Goal: Task Accomplishment & Management: Manage account settings

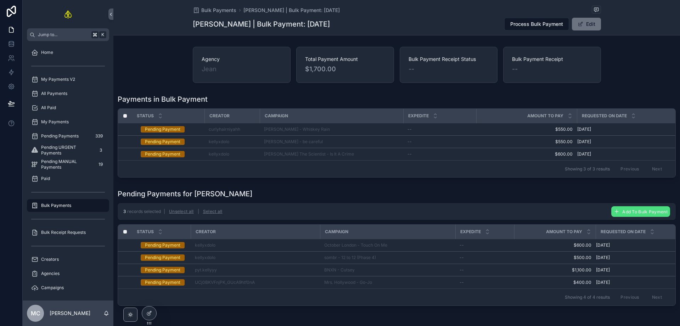
scroll to position [21, 0]
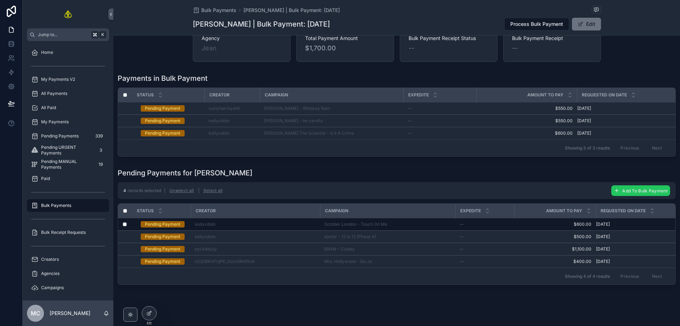
click at [629, 192] on span "Add To Bulk Payment" at bounding box center [644, 190] width 45 height 5
click at [661, 183] on icon "scrollable content" at bounding box center [662, 181] width 6 height 6
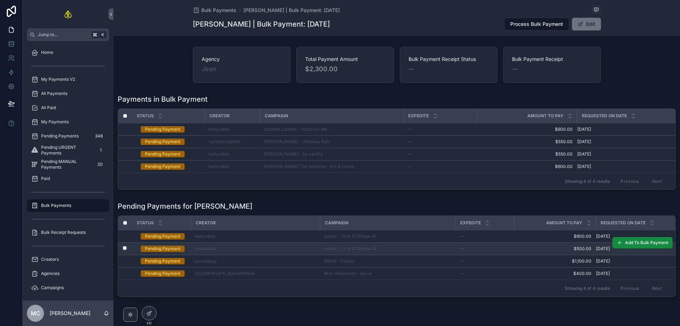
click at [291, 251] on div "kellyxdolo" at bounding box center [255, 249] width 121 height 6
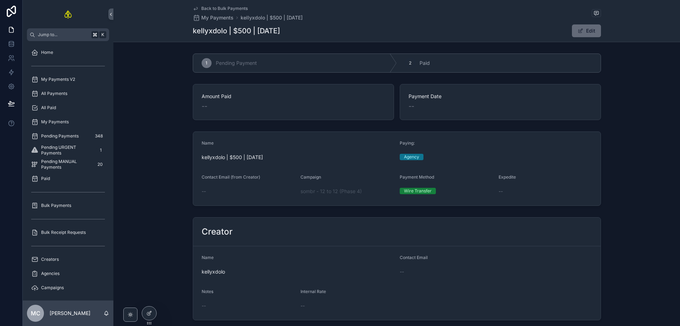
click at [587, 30] on button "Edit" at bounding box center [586, 30] width 29 height 13
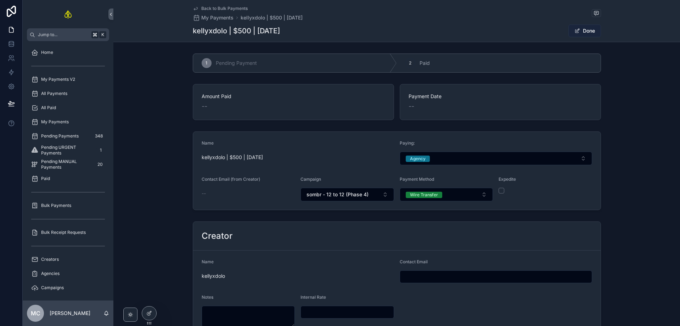
click at [584, 32] on button "Done" at bounding box center [584, 30] width 33 height 13
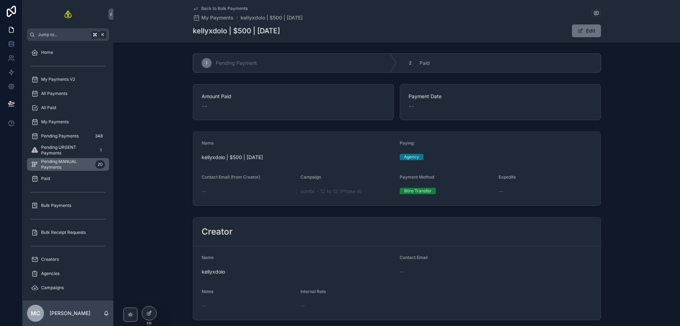
click at [69, 163] on span "Pending MANUAL Payments" at bounding box center [66, 164] width 51 height 11
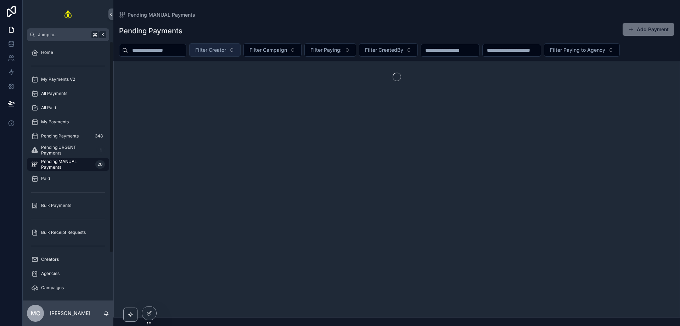
click at [203, 48] on button "Filter Creator" at bounding box center [214, 49] width 51 height 13
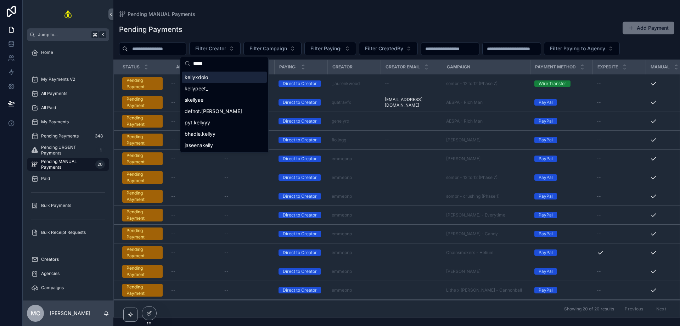
type input "*****"
click at [231, 73] on div "kellyxdolo" at bounding box center [224, 77] width 85 height 11
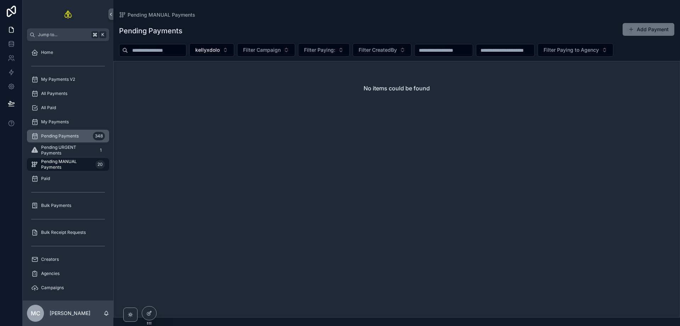
click at [72, 133] on span "Pending Payments" at bounding box center [60, 136] width 38 height 6
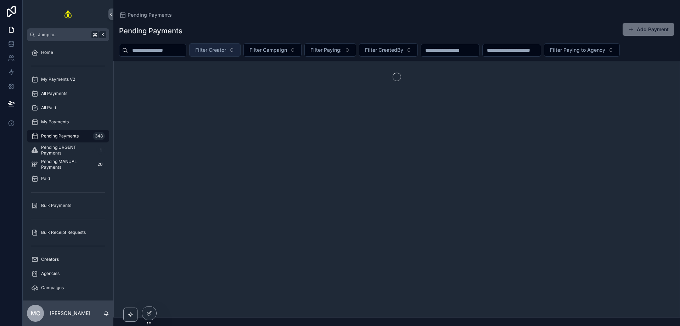
click at [226, 51] on span "Filter Creator" at bounding box center [210, 49] width 31 height 7
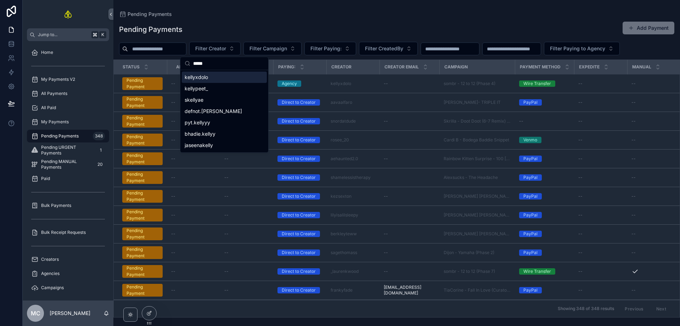
type input "*****"
click at [236, 78] on div "kellyxdolo" at bounding box center [224, 77] width 85 height 11
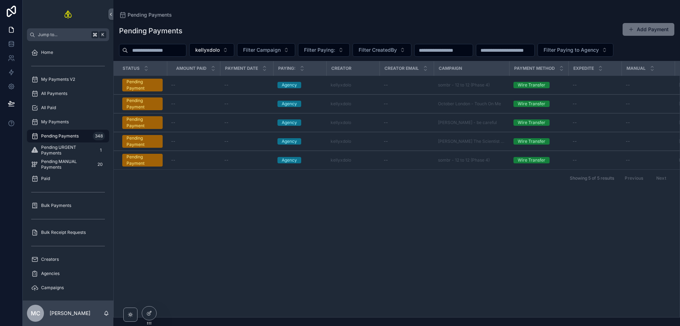
click at [416, 231] on div "Status Amount Paid Payment Date Paying: Creator Creator Email Campaign Payment …" at bounding box center [397, 189] width 566 height 256
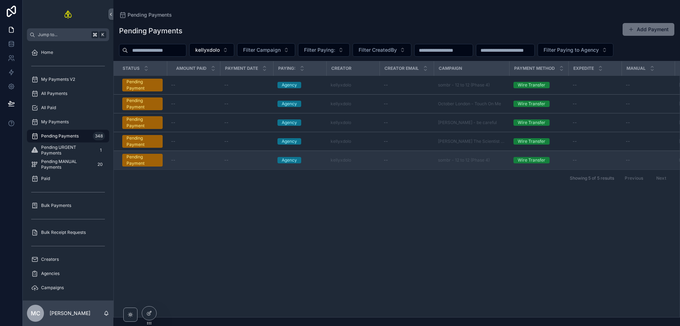
click at [251, 159] on div "--" at bounding box center [246, 160] width 45 height 6
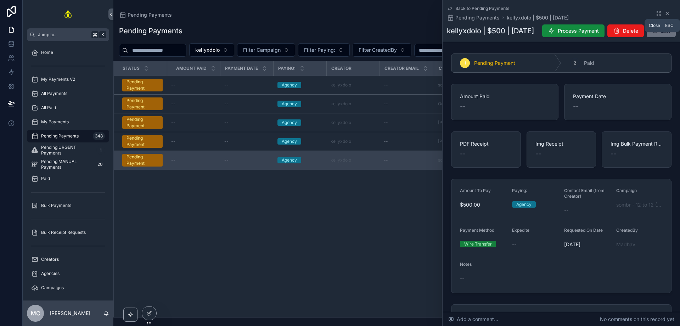
click at [665, 13] on icon "scrollable content" at bounding box center [667, 14] width 6 height 6
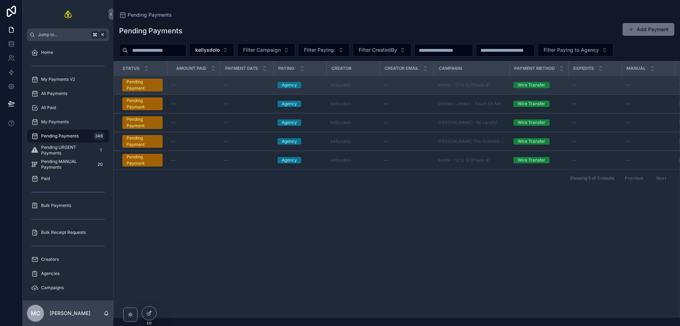
click at [408, 86] on div "--" at bounding box center [407, 85] width 46 height 6
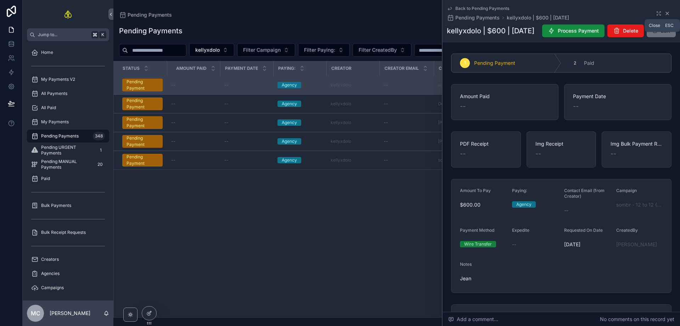
click at [664, 13] on icon "scrollable content" at bounding box center [667, 14] width 6 height 6
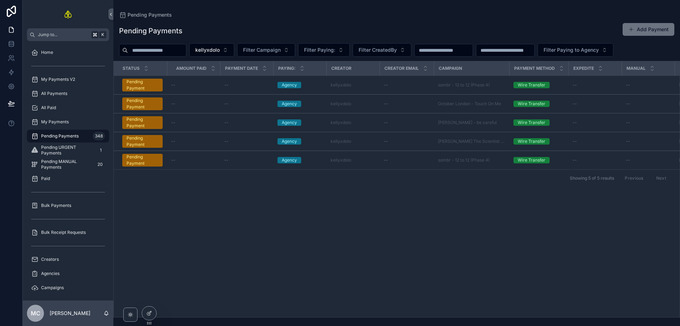
scroll to position [0, 102]
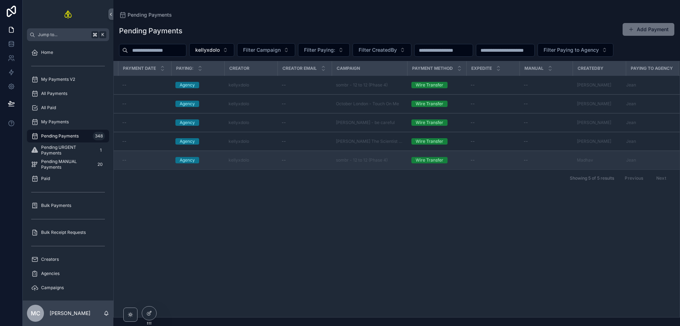
click at [303, 160] on div "--" at bounding box center [305, 160] width 46 height 6
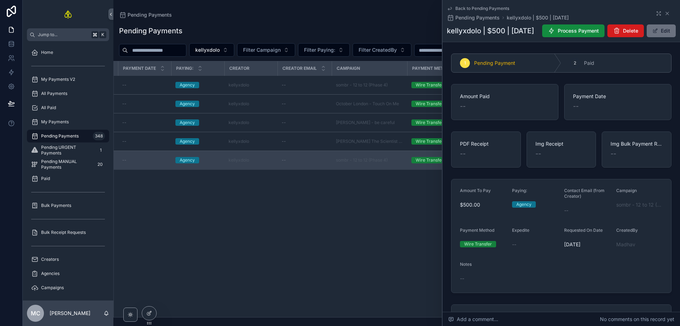
click at [620, 31] on icon "scrollable content" at bounding box center [616, 30] width 7 height 7
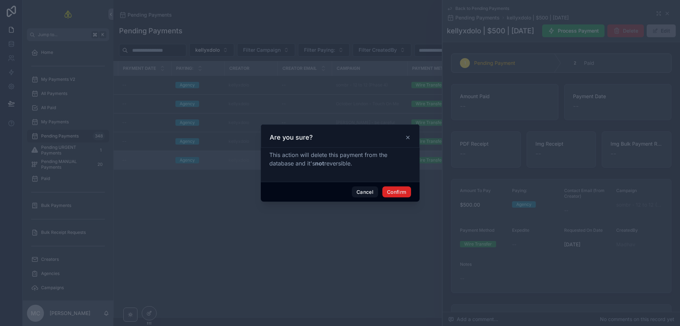
click at [400, 193] on button "Confirm" at bounding box center [396, 191] width 28 height 11
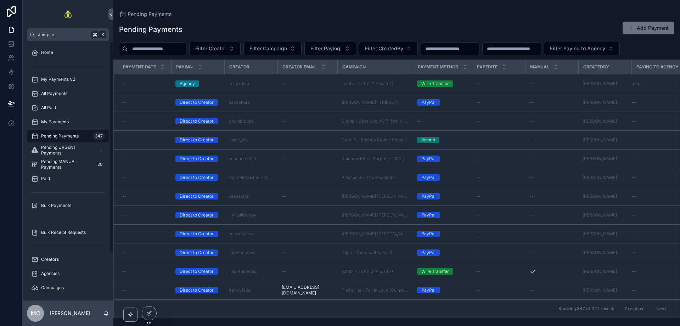
click at [56, 136] on span "Pending Payments" at bounding box center [60, 136] width 38 height 6
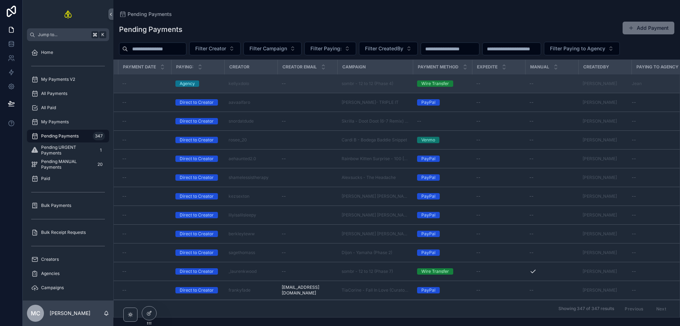
click at [310, 84] on div "--" at bounding box center [307, 84] width 51 height 6
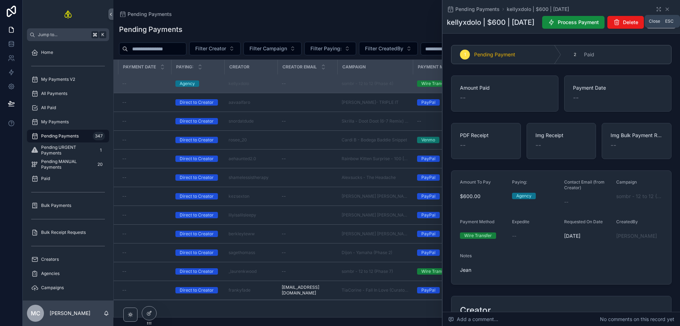
click at [664, 10] on icon "scrollable content" at bounding box center [667, 9] width 6 height 6
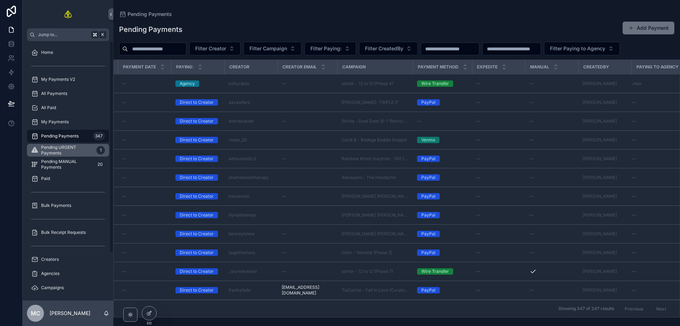
click at [76, 149] on span "Pending URGENT Payments" at bounding box center [67, 149] width 52 height 11
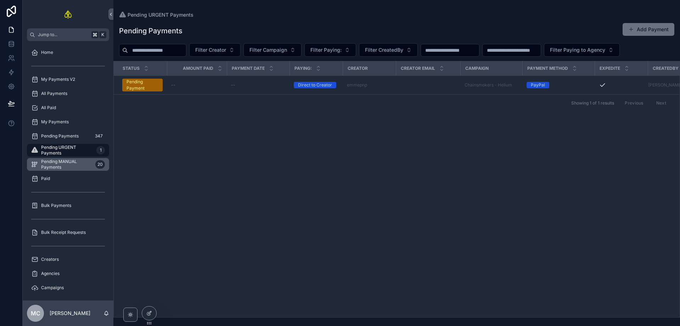
click at [72, 165] on span "Pending MANUAL Payments" at bounding box center [66, 164] width 51 height 11
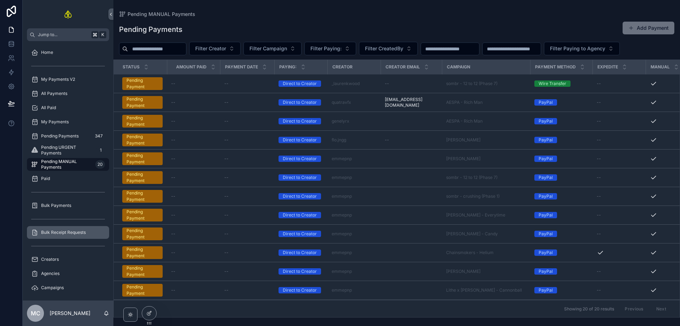
click at [69, 229] on div "Bulk Receipt Requests" at bounding box center [68, 232] width 74 height 11
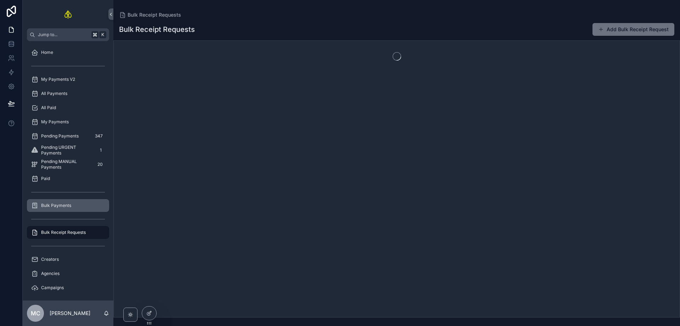
click at [76, 206] on div "Bulk Payments" at bounding box center [68, 205] width 74 height 11
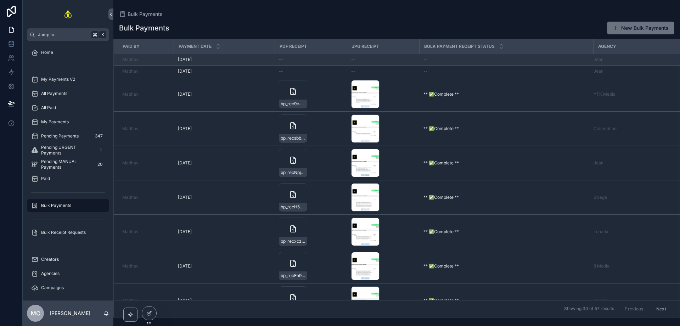
click at [244, 62] on div "9/3/2025 9/3/2025" at bounding box center [224, 60] width 92 height 6
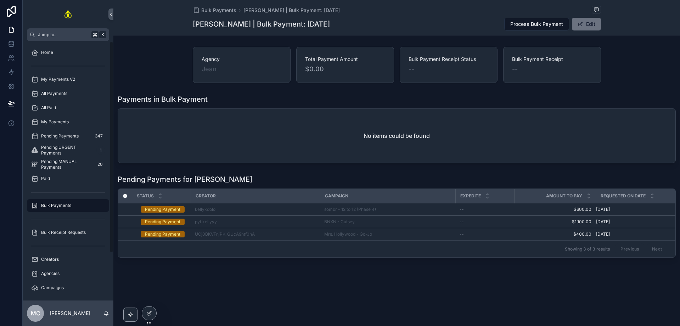
click at [70, 209] on div "Bulk Payments" at bounding box center [68, 205] width 74 height 11
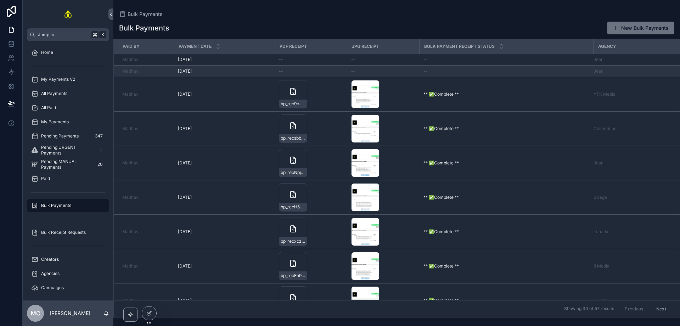
click at [245, 69] on div "9/3/2025 9/3/2025" at bounding box center [224, 71] width 92 height 6
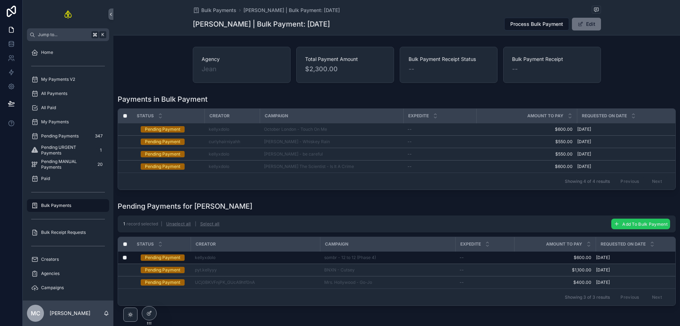
click at [627, 226] on span "Add To Bulk Payment" at bounding box center [644, 223] width 45 height 5
click at [660, 214] on icon "scrollable content" at bounding box center [662, 214] width 6 height 6
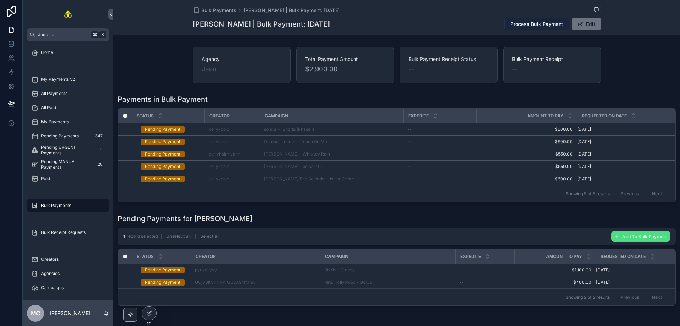
click at [521, 25] on span "Process Bulk Payment" at bounding box center [536, 24] width 53 height 7
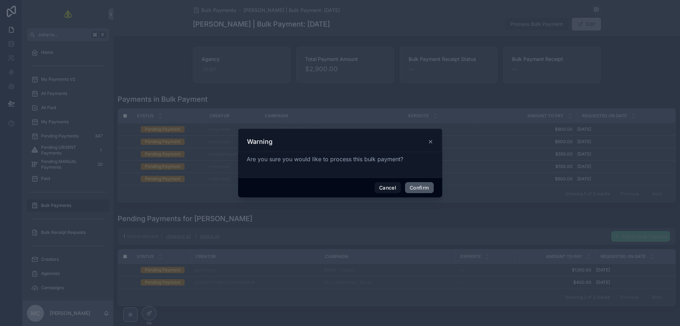
click at [414, 188] on button "Confirm" at bounding box center [419, 187] width 28 height 11
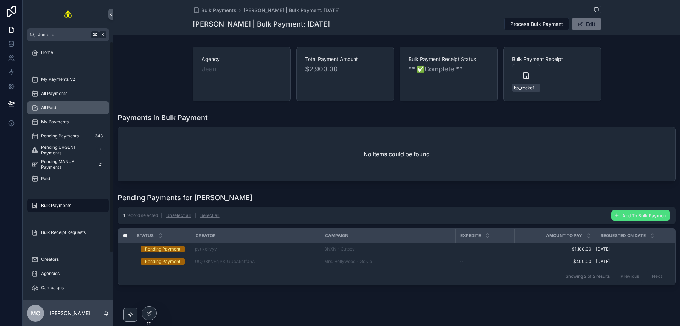
click at [51, 112] on div "All Paid" at bounding box center [68, 107] width 74 height 11
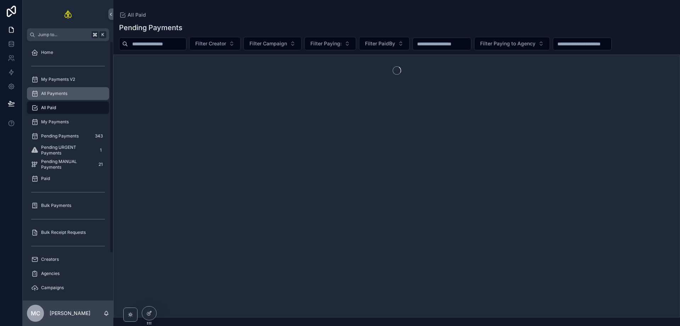
click at [65, 97] on div "All Payments" at bounding box center [68, 93] width 74 height 11
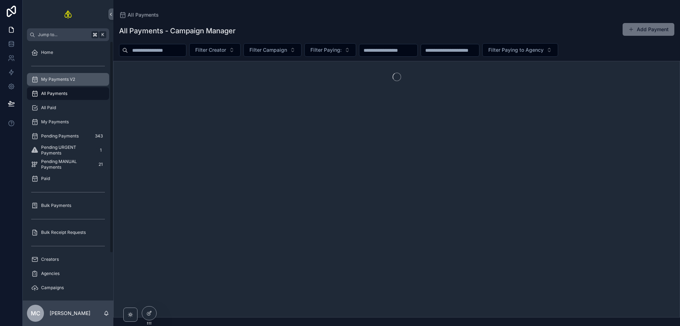
click at [67, 83] on div "My Payments V2" at bounding box center [68, 79] width 74 height 11
click at [642, 28] on button "Add Payment" at bounding box center [648, 29] width 52 height 13
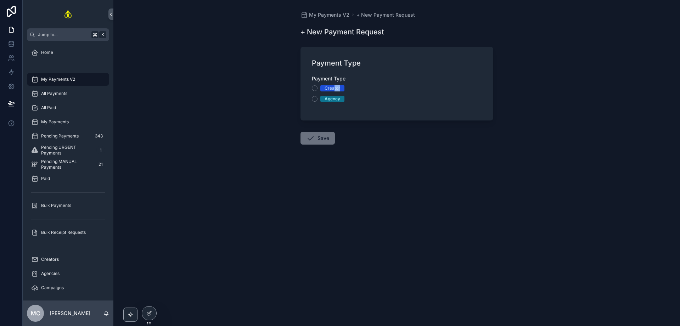
click at [334, 91] on div "Creator Agency" at bounding box center [397, 93] width 170 height 17
click at [344, 92] on div "Creator Agency" at bounding box center [397, 93] width 170 height 17
click at [324, 89] on div "Creator" at bounding box center [332, 88] width 16 height 6
click at [317, 89] on button "Creator" at bounding box center [315, 88] width 6 height 6
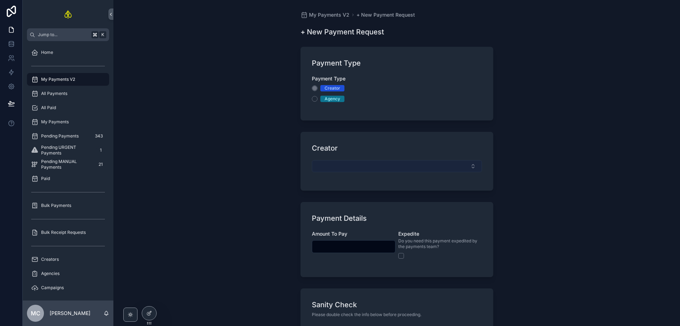
click at [349, 164] on button "Select Button" at bounding box center [397, 166] width 170 height 12
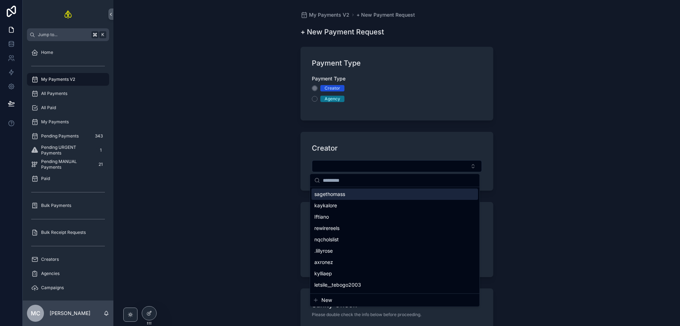
click at [352, 176] on input "scrollable content" at bounding box center [399, 180] width 152 height 13
paste input "*********"
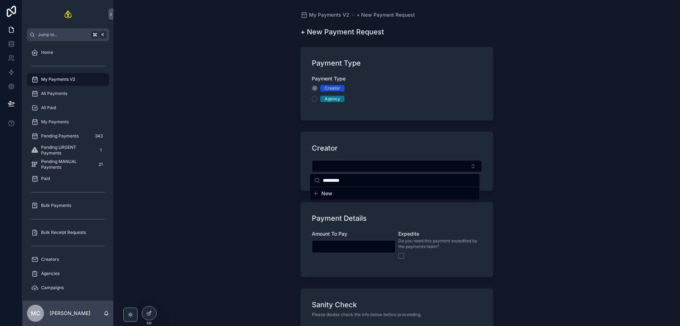
type input "*********"
click at [326, 196] on span "New" at bounding box center [326, 193] width 11 height 7
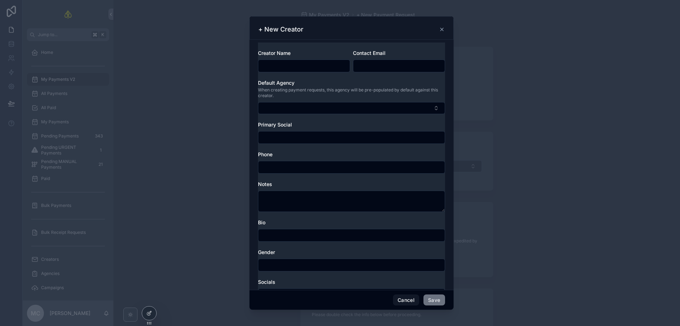
click at [296, 64] on input "scrollable content" at bounding box center [303, 66] width 91 height 10
paste input "*********"
type input "*********"
click at [330, 106] on button "Select Button" at bounding box center [351, 108] width 187 height 12
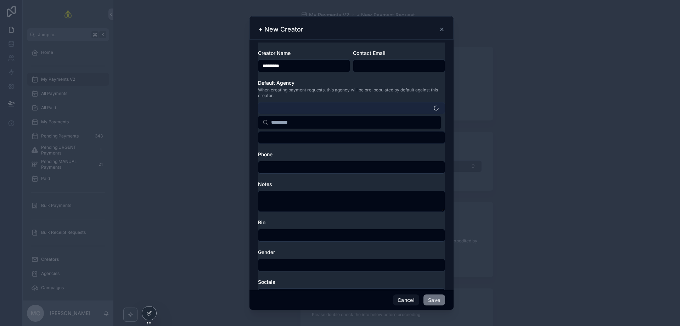
click at [311, 109] on button "Select Button" at bounding box center [351, 108] width 187 height 12
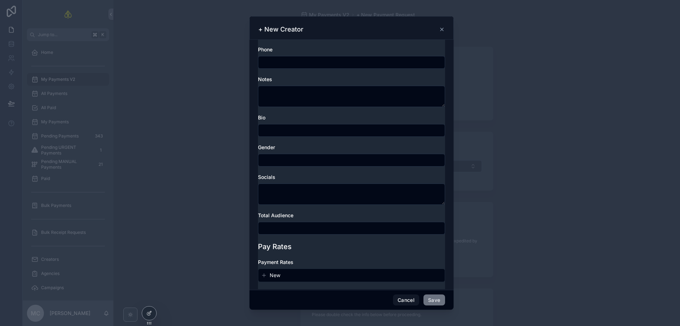
scroll to position [110, 0]
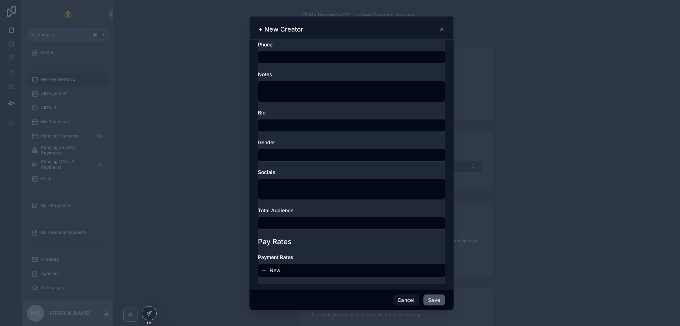
click at [437, 300] on button "Save" at bounding box center [433, 299] width 21 height 11
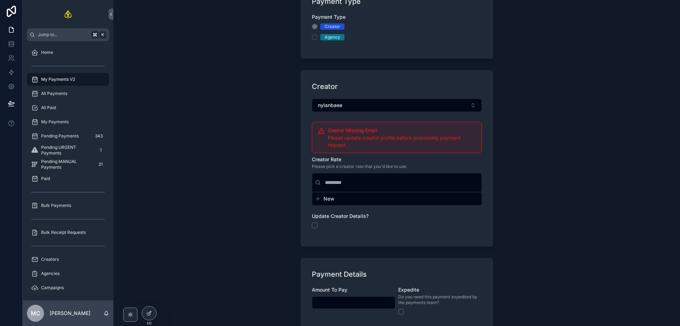
scroll to position [64, 0]
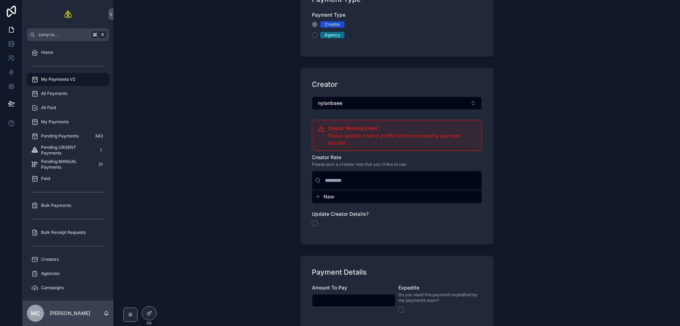
click at [327, 198] on span "New" at bounding box center [328, 196] width 11 height 7
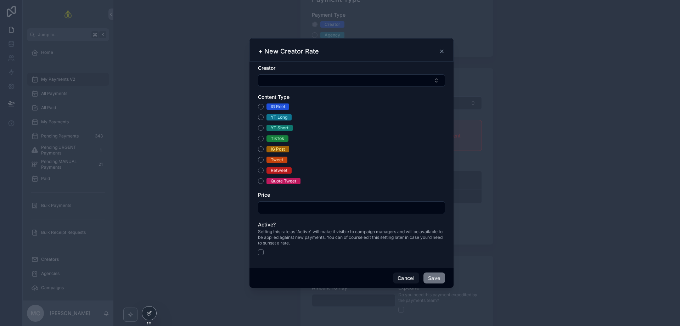
click at [271, 137] on div "TikTok" at bounding box center [277, 138] width 13 height 6
click at [263, 137] on button "TikTok" at bounding box center [261, 139] width 6 height 6
click at [284, 82] on button "Select Button" at bounding box center [351, 80] width 187 height 12
type input "****"
click at [279, 110] on span "nylanbaee" at bounding box center [274, 108] width 24 height 7
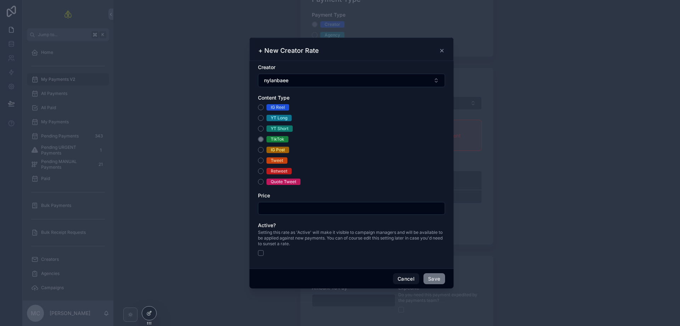
click at [288, 213] on input "scrollable content" at bounding box center [351, 208] width 186 height 10
click at [289, 209] on input "scrollable content" at bounding box center [351, 208] width 186 height 10
type input "******"
click at [258, 255] on button "scrollable content" at bounding box center [261, 253] width 6 height 6
click at [437, 279] on button "Save" at bounding box center [433, 278] width 21 height 11
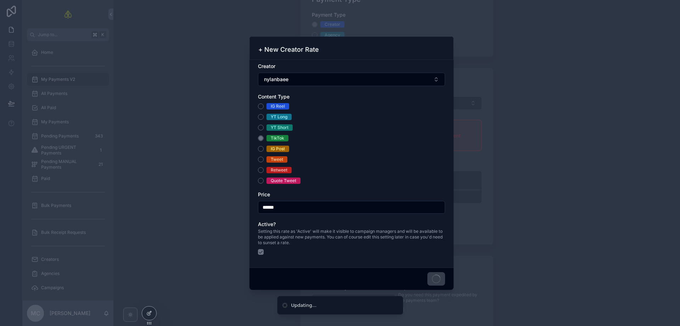
type input "******"
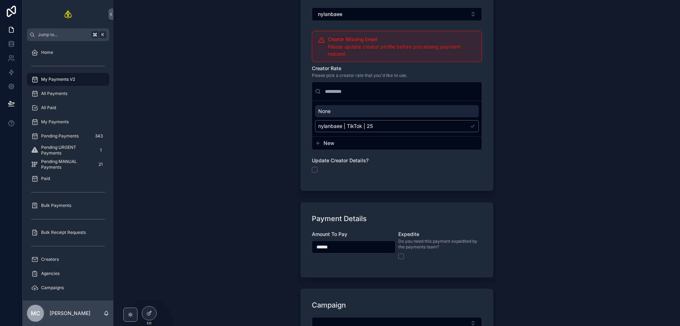
scroll to position [152, 0]
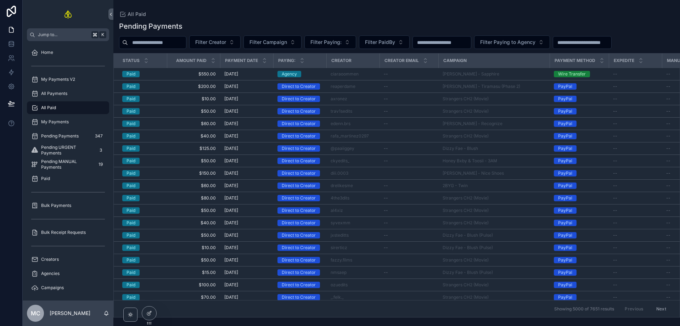
click at [76, 104] on div "All Paid" at bounding box center [68, 107] width 74 height 11
click at [67, 117] on div "My Payments" at bounding box center [68, 121] width 74 height 11
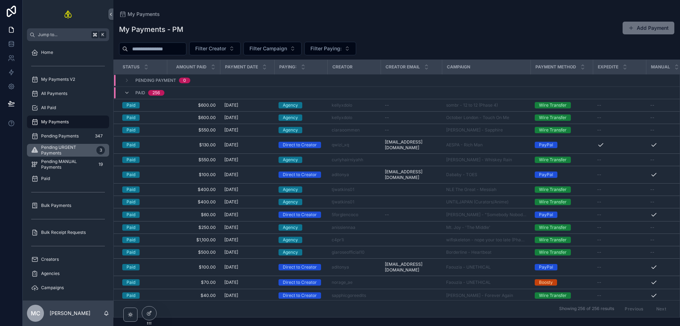
click at [74, 149] on span "Pending URGENT Payments" at bounding box center [67, 149] width 52 height 11
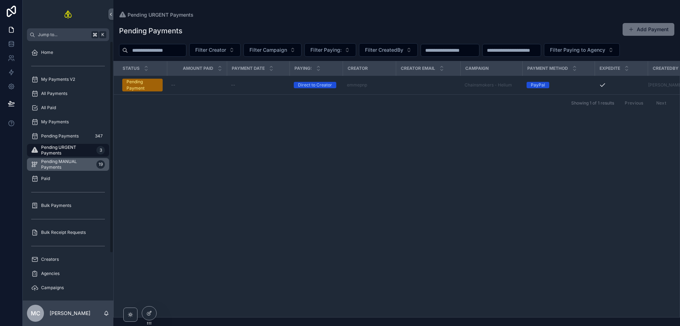
click at [61, 166] on span "Pending MANUAL Payments" at bounding box center [67, 164] width 52 height 11
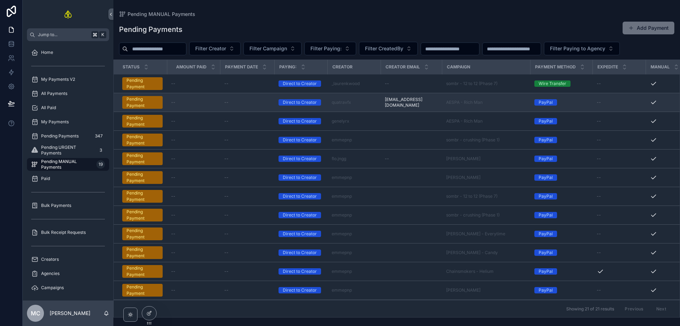
click at [255, 102] on div "--" at bounding box center [247, 103] width 46 height 6
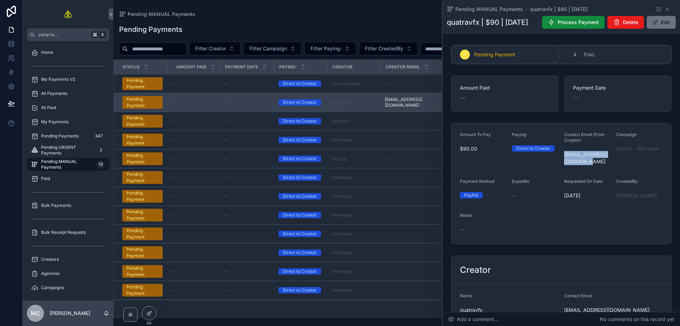
drag, startPoint x: 589, startPoint y: 178, endPoint x: 562, endPoint y: 171, distance: 28.5
click at [564, 165] on span "holmibambam111@gmail.com" at bounding box center [587, 158] width 46 height 14
copy span "holmibambam111@gmail.com"
click at [592, 25] on span "Process Payment" at bounding box center [577, 22] width 41 height 7
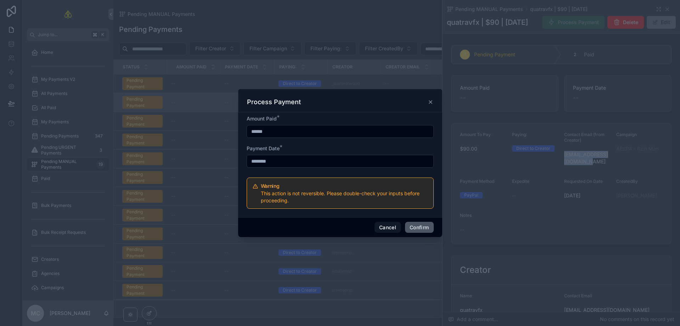
click at [420, 223] on button "Confirm" at bounding box center [419, 227] width 28 height 11
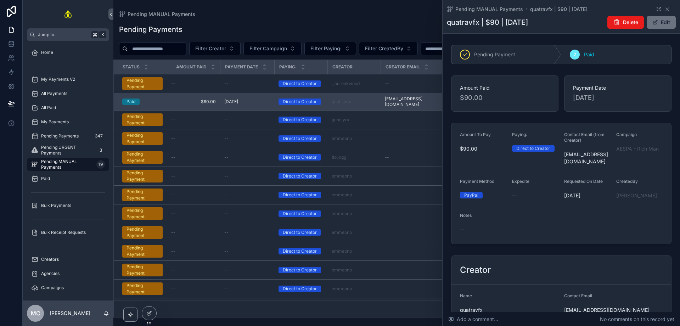
click at [664, 7] on icon "scrollable content" at bounding box center [667, 9] width 6 height 6
click at [663, 7] on div "Pending MANUAL Payments Pending Payments Add Payment Filter Creator Filter Camp…" at bounding box center [396, 158] width 566 height 317
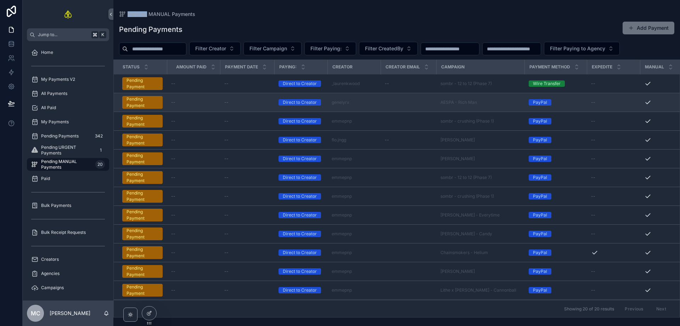
click at [365, 102] on div "genelyrx" at bounding box center [353, 103] width 45 height 6
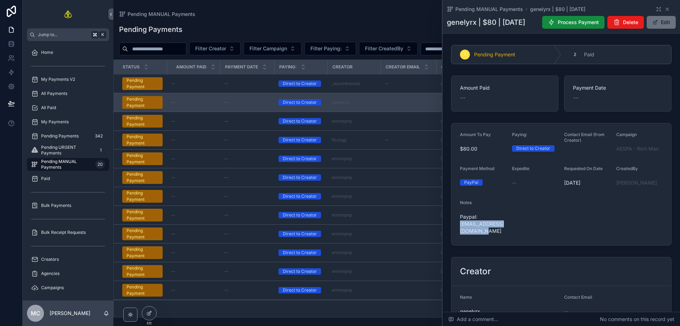
drag, startPoint x: 476, startPoint y: 245, endPoint x: 459, endPoint y: 239, distance: 18.4
click at [459, 239] on form "Amount To Pay $80.00 Paying: Direct to Creator Contact Email (from Creator) Cam…" at bounding box center [561, 184] width 220 height 122
copy span "zhenyamizerak3@gmail.com"
click at [585, 24] on button "Process Payment" at bounding box center [573, 22] width 62 height 13
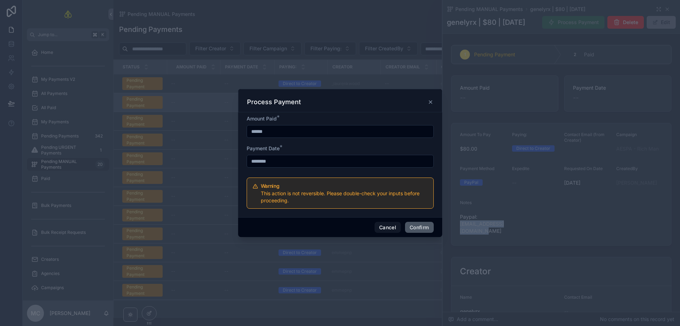
click at [423, 228] on button "Confirm" at bounding box center [419, 227] width 28 height 11
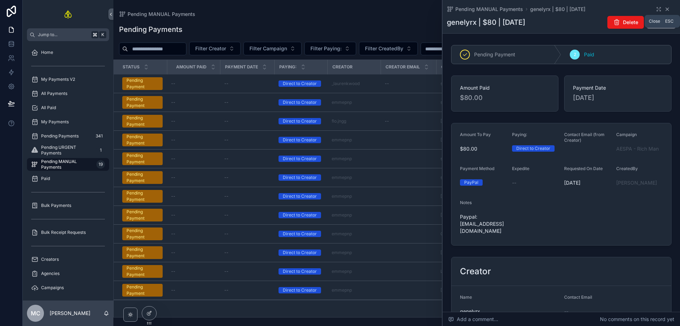
click at [664, 10] on icon "scrollable content" at bounding box center [667, 9] width 6 height 6
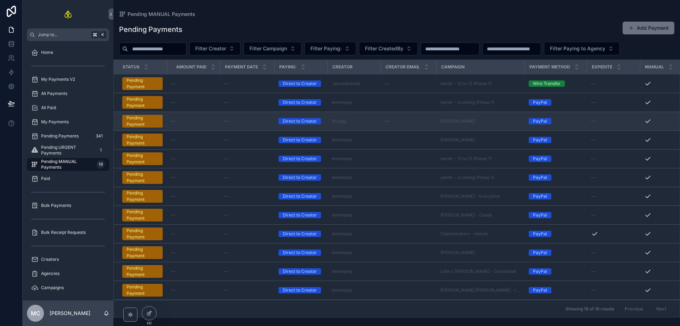
click at [243, 120] on div "--" at bounding box center [247, 121] width 46 height 6
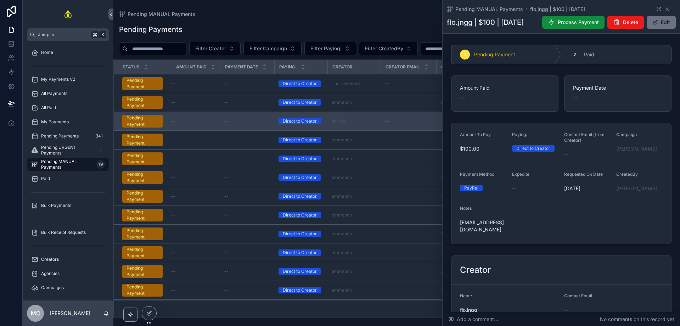
click at [484, 235] on div "florencejang27@gmail.com" at bounding box center [483, 226] width 46 height 18
drag, startPoint x: 481, startPoint y: 246, endPoint x: 458, endPoint y: 239, distance: 24.0
click at [458, 239] on form "Amount To Pay $100.00 Paying: Direct to Creator Contact Email (from Creator) --…" at bounding box center [561, 183] width 220 height 120
copy span "florencejang27@gmail.com"
click at [634, 152] on span "KATSEYE - Gabriela" at bounding box center [636, 148] width 41 height 7
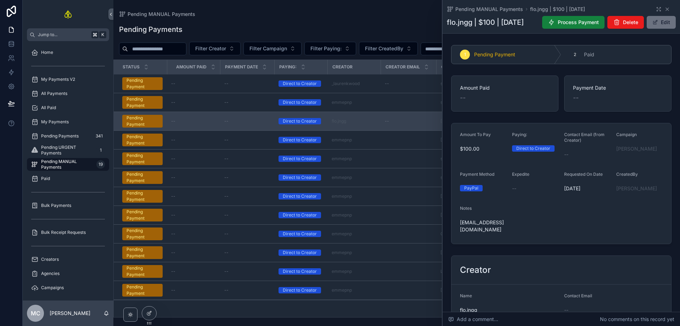
click at [586, 25] on span "Process Payment" at bounding box center [577, 22] width 41 height 7
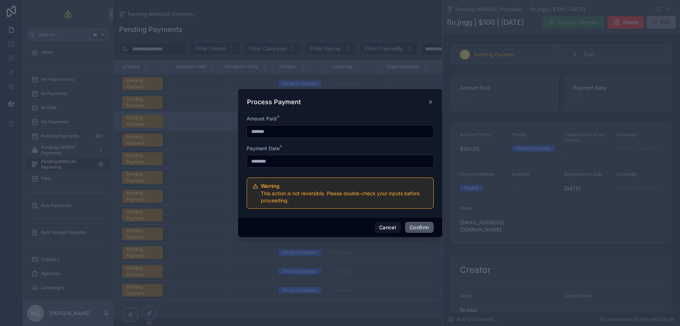
click at [416, 226] on button "Confirm" at bounding box center [419, 227] width 28 height 11
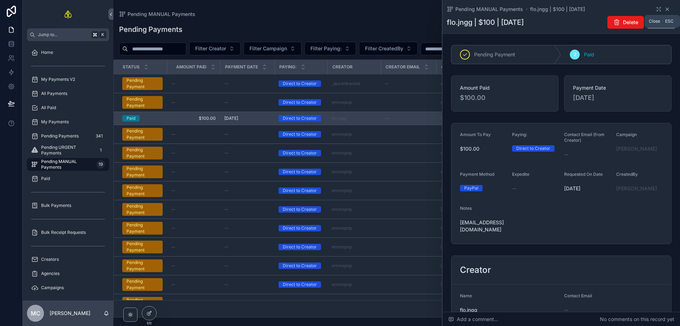
click at [664, 8] on icon "scrollable content" at bounding box center [667, 9] width 6 height 6
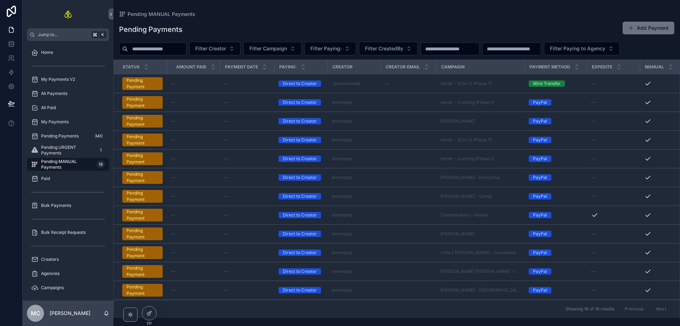
click at [252, 84] on div "--" at bounding box center [247, 84] width 46 height 6
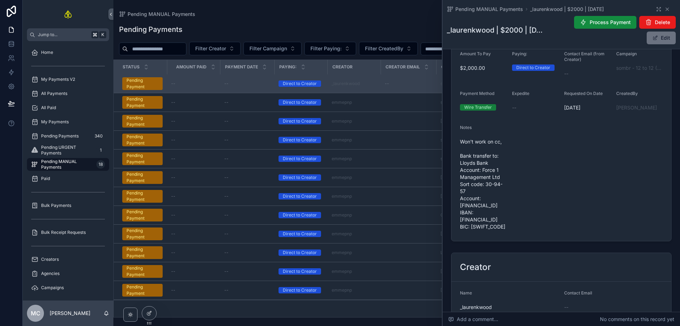
scroll to position [97, 0]
